Goal: Check status: Check status

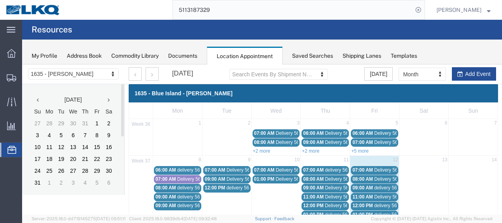
scroll to position [79, 0]
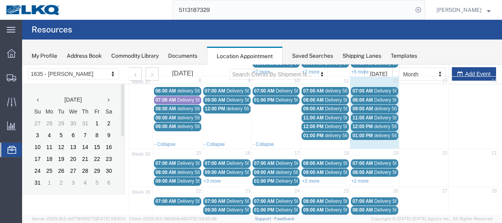
click at [356, 115] on span "11:00 AM" at bounding box center [363, 118] width 21 height 6
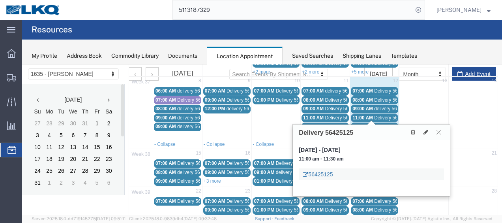
click at [325, 171] on link "56425125" at bounding box center [318, 174] width 30 height 8
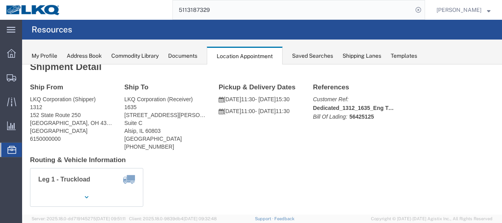
scroll to position [0, 0]
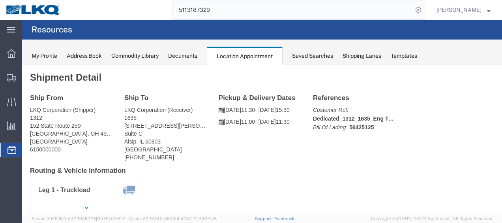
click at [182, 56] on div "Documents" at bounding box center [182, 56] width 29 height 8
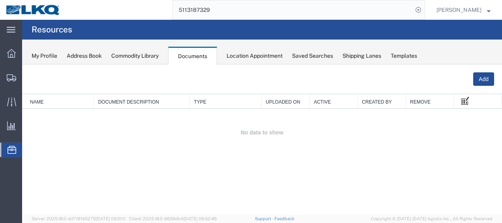
click at [468, 97] on span at bounding box center [466, 100] width 8 height 9
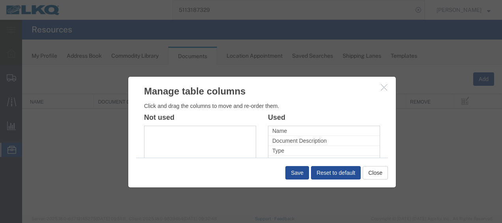
click at [384, 88] on icon "button" at bounding box center [384, 87] width 6 height 7
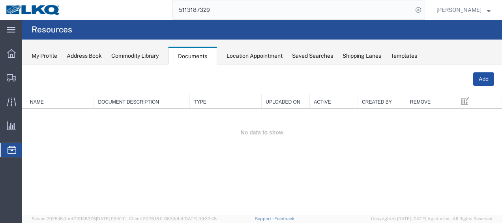
click at [482, 81] on button "Add" at bounding box center [484, 78] width 21 height 13
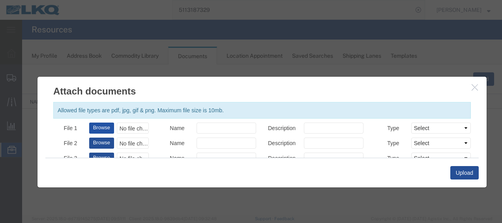
click at [99, 126] on button "Browse" at bounding box center [101, 127] width 25 height 11
click at [133, 126] on div "No file chosen" at bounding box center [133, 127] width 32 height 11
click at [474, 88] on icon "button" at bounding box center [475, 87] width 6 height 7
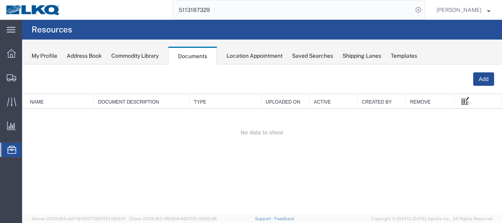
click at [468, 101] on span at bounding box center [466, 100] width 8 height 9
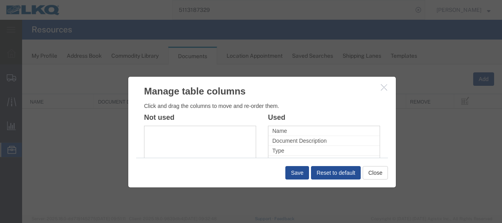
click at [382, 85] on icon "button" at bounding box center [384, 87] width 6 height 7
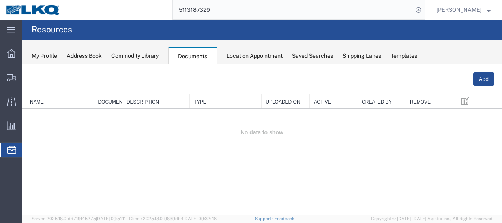
click at [115, 100] on th "Document Description" at bounding box center [142, 101] width 96 height 15
click at [143, 99] on th "Document Description" at bounding box center [142, 101] width 96 height 15
click at [481, 77] on button "Add" at bounding box center [484, 78] width 21 height 13
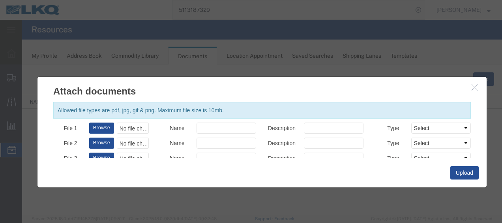
click at [480, 87] on button "button" at bounding box center [476, 88] width 10 height 10
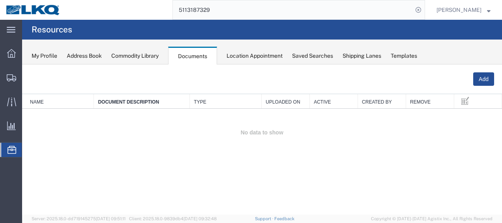
click at [233, 57] on div "Location Appointment" at bounding box center [255, 56] width 56 height 8
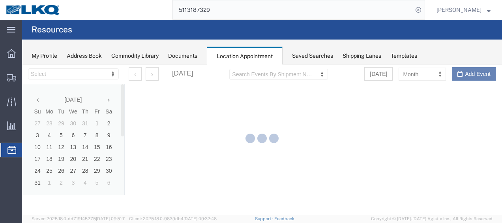
select select "27578"
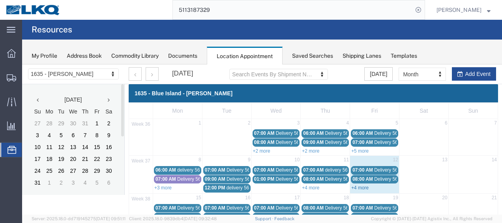
click at [355, 185] on link "+4 more" at bounding box center [360, 188] width 17 height 6
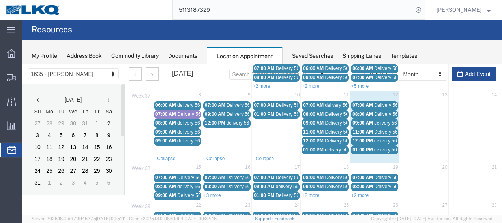
scroll to position [79, 0]
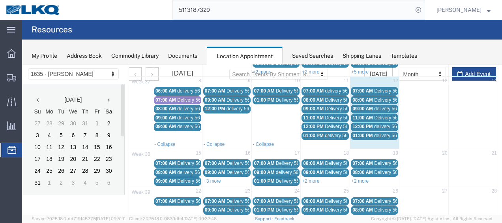
click at [366, 115] on span "11:00 AM" at bounding box center [363, 118] width 21 height 6
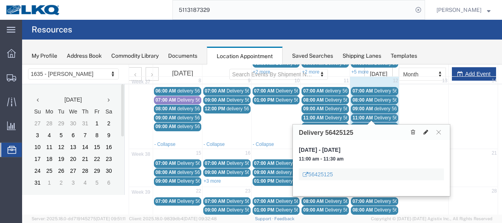
click at [425, 132] on icon at bounding box center [426, 132] width 5 height 6
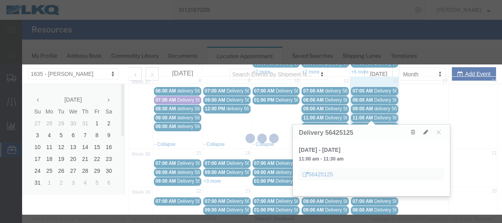
select select "1"
select select
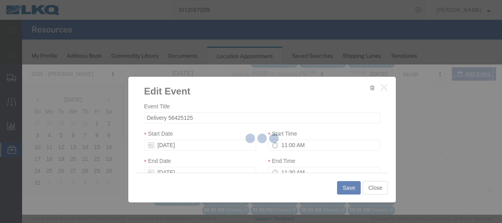
select select
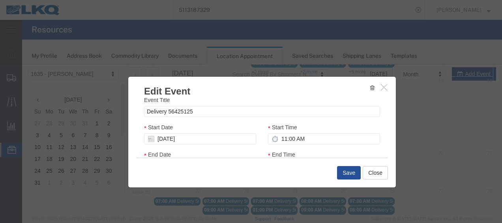
scroll to position [0, 0]
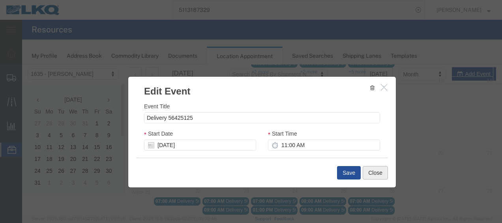
click at [371, 171] on button "Close" at bounding box center [375, 172] width 25 height 13
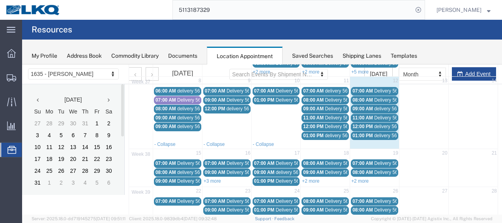
click at [359, 115] on span "11:00 AM" at bounding box center [363, 118] width 21 height 6
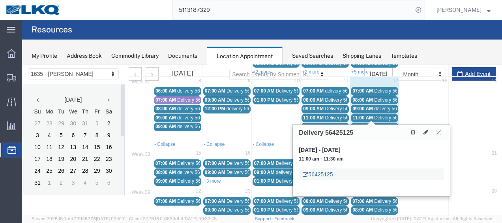
click at [322, 170] on link "56425125" at bounding box center [318, 174] width 30 height 8
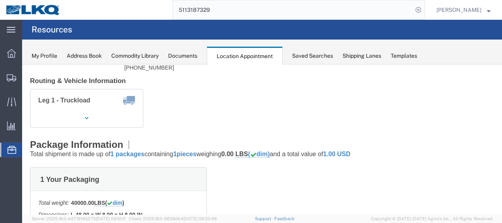
scroll to position [119, 0]
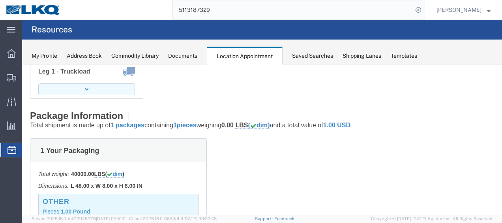
click button "button"
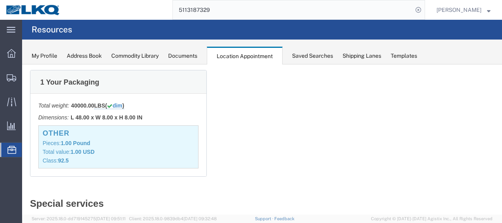
scroll to position [237, 0]
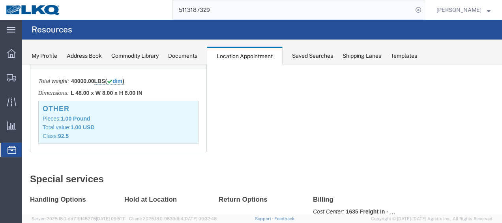
click div "Other Pieces: 1.00 Pound Total value: 1.00 USD Class: 92.5"
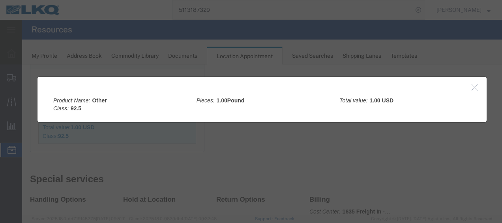
click div
click div "Product Name: Other Class: 92.5 Pieces: 1.00 Pound Total value: 1.00 USD"
click div
click icon "button"
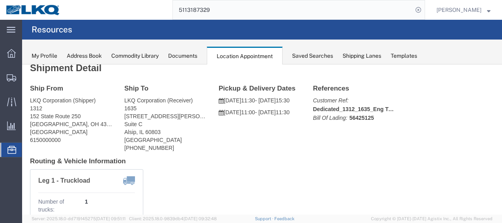
scroll to position [0, 0]
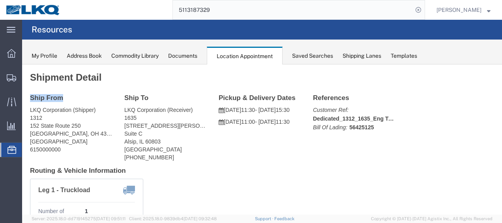
drag, startPoint x: 8, startPoint y: 24, endPoint x: -9, endPoint y: 18, distance: 18.7
click html "Shipment 56425125 Booked Details Rates Documents Notes Tracking Activity Relate…"
